Goal: Book appointment/travel/reservation

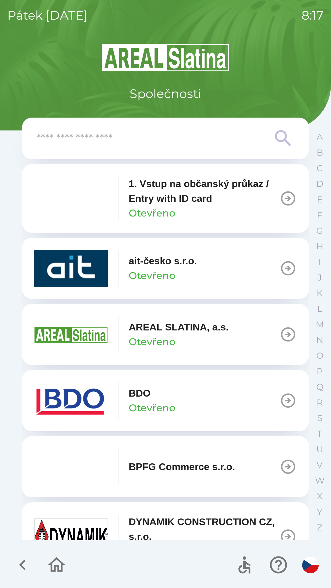
click at [167, 399] on div "BDO Otevřeno" at bounding box center [152, 400] width 47 height 29
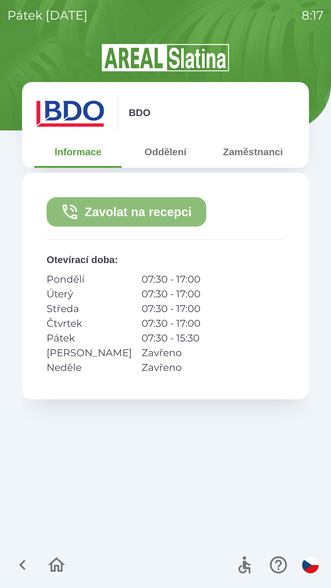
click at [168, 207] on button "Zavolat na recepci" at bounding box center [126, 211] width 159 height 29
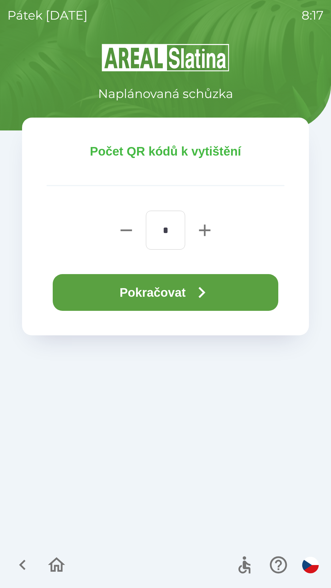
click at [167, 288] on button "Pokračovat" at bounding box center [165, 292] width 225 height 37
